Goal: Entertainment & Leisure: Consume media (video, audio)

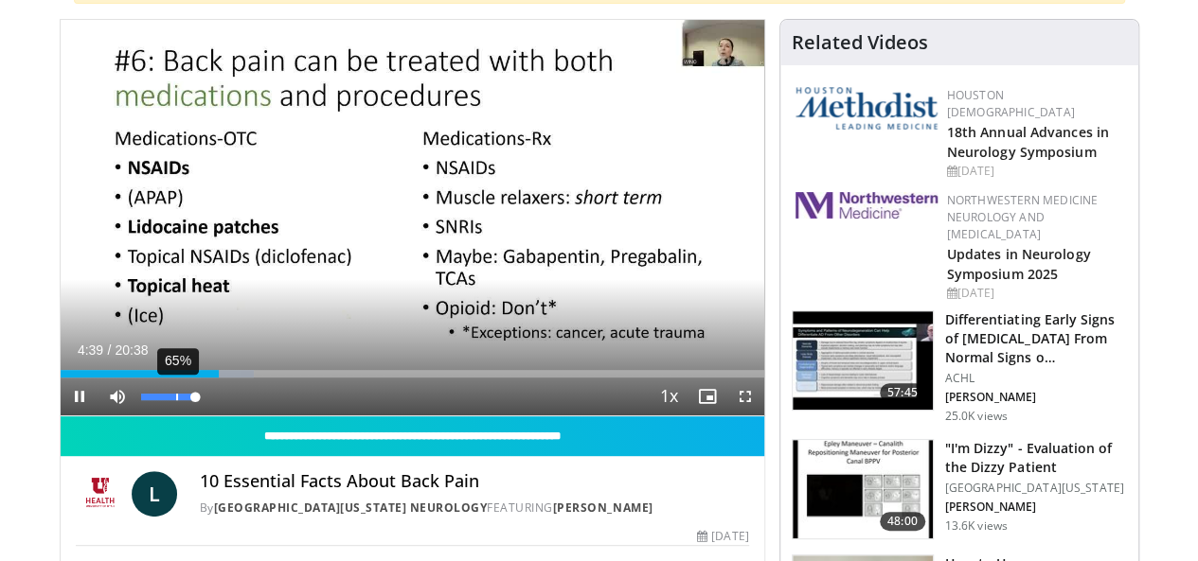
click at [141, 400] on div "65%" at bounding box center [168, 397] width 54 height 7
click at [141, 400] on div "28%" at bounding box center [168, 397] width 54 height 7
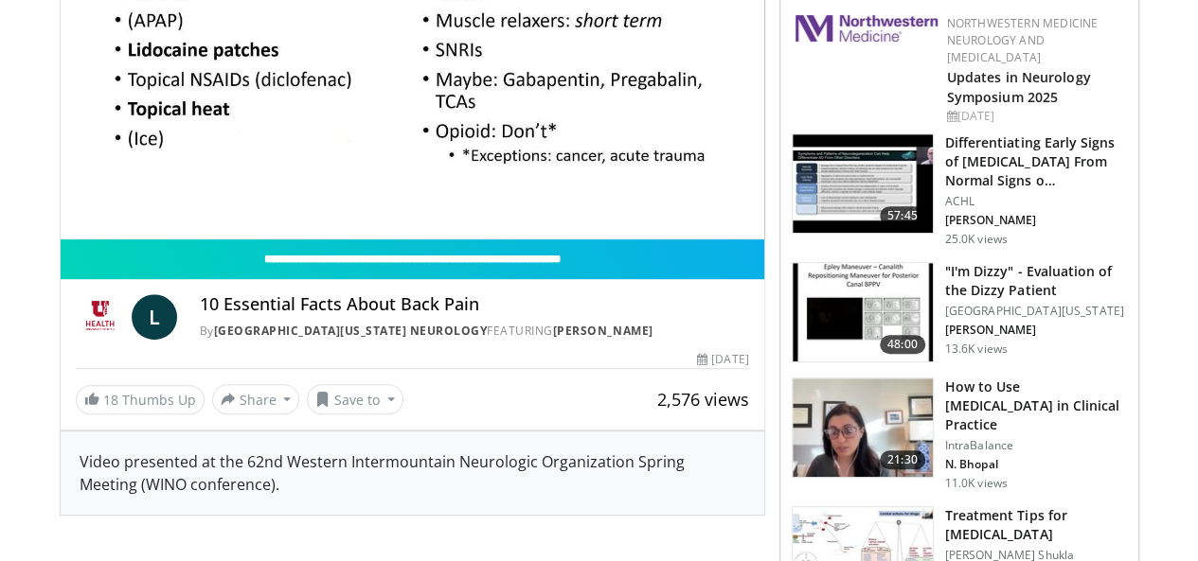
scroll to position [189, 0]
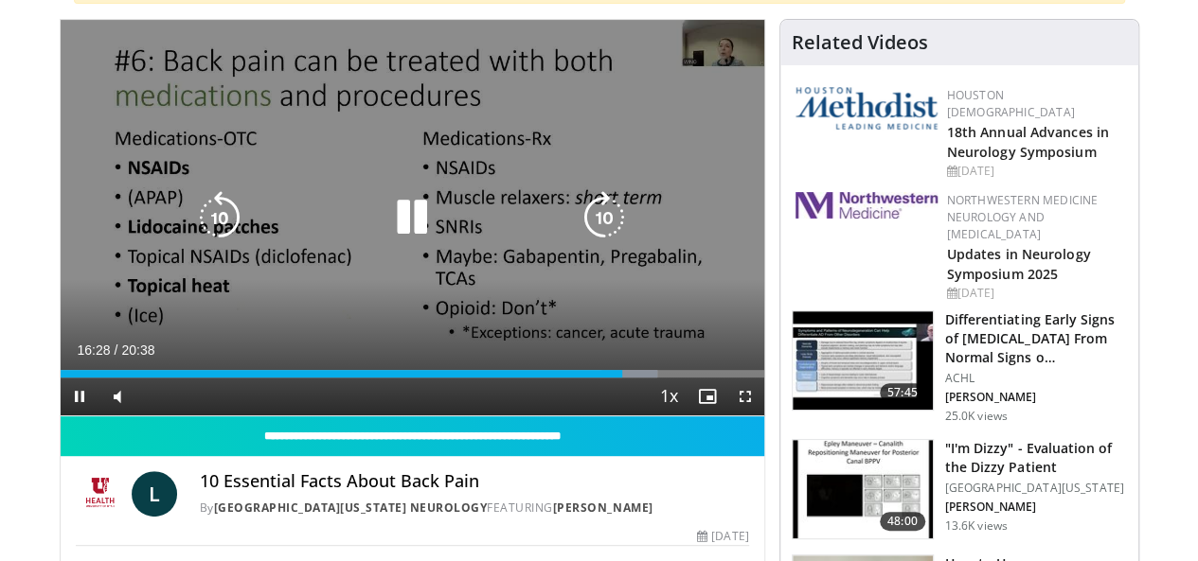
click at [402, 243] on icon "Video Player" at bounding box center [411, 217] width 53 height 53
click at [396, 228] on icon "Video Player" at bounding box center [411, 217] width 53 height 53
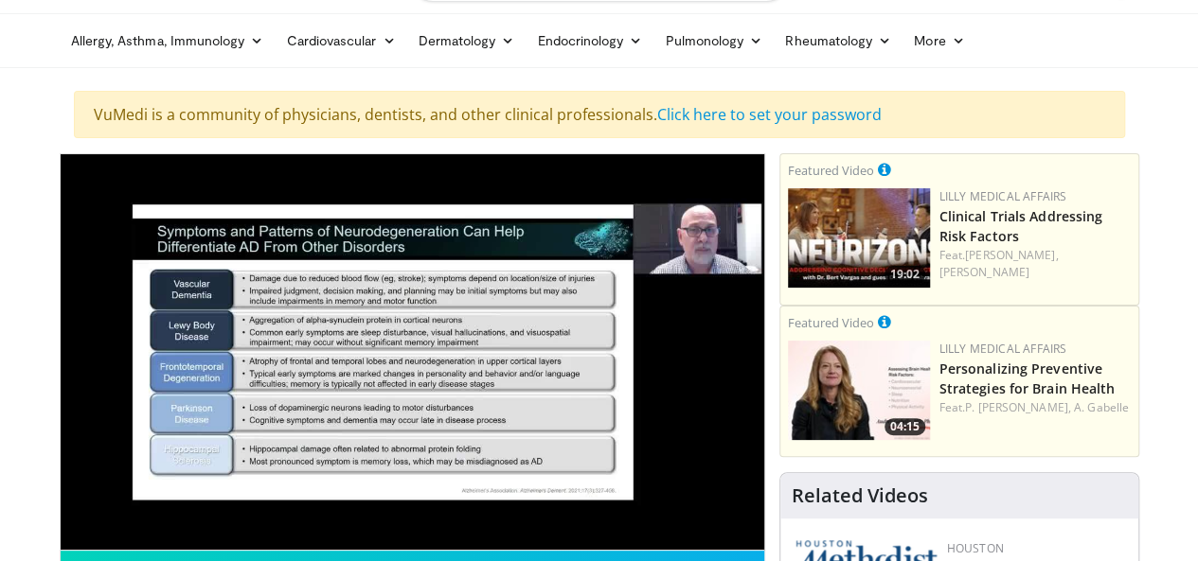
scroll to position [95, 0]
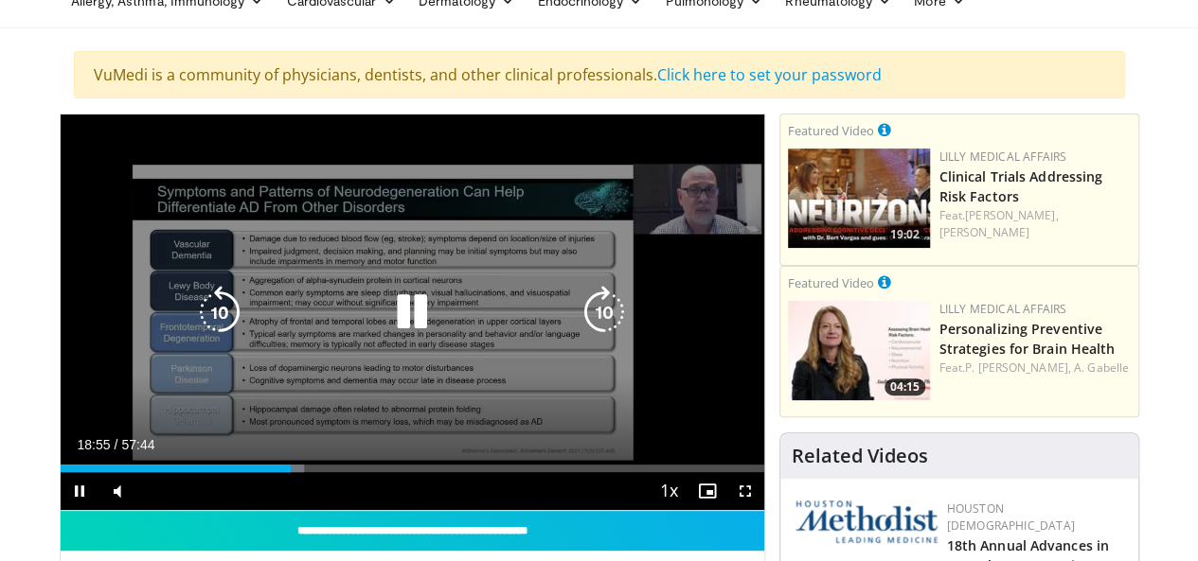
click at [393, 329] on icon "Video Player" at bounding box center [411, 312] width 53 height 53
